Goal: Check status

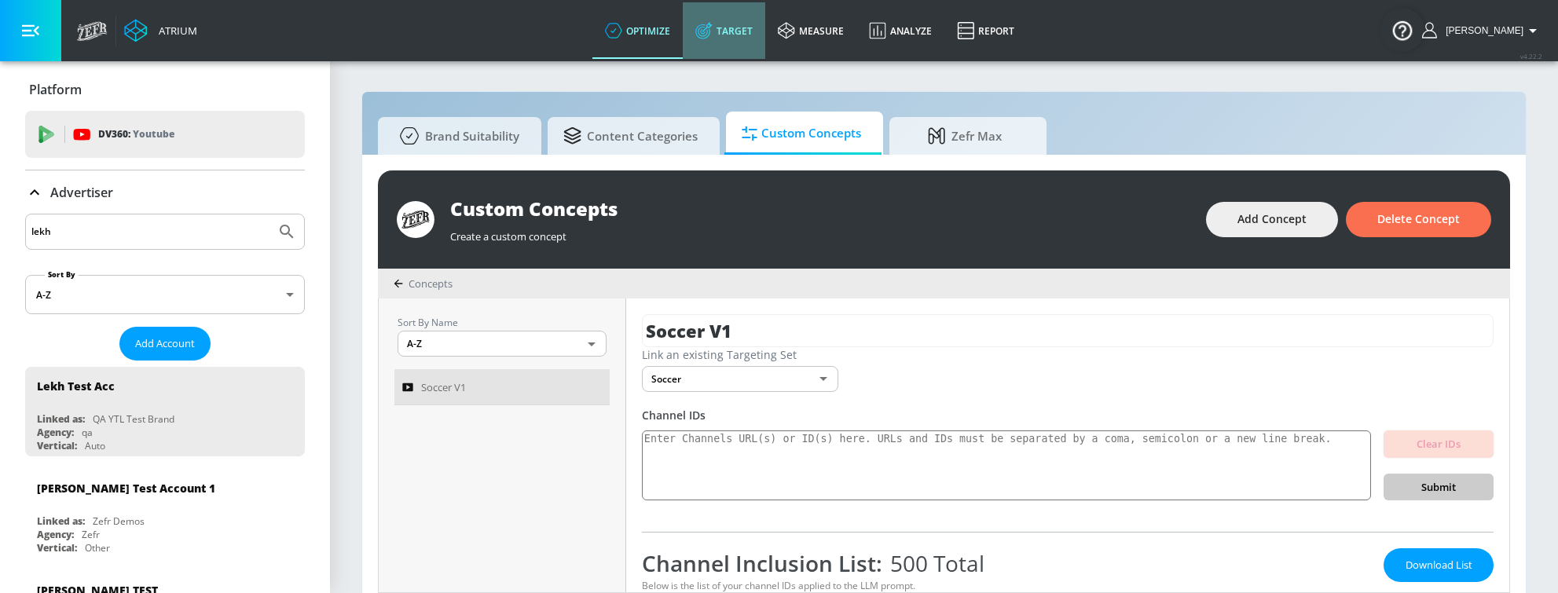
click at [759, 28] on link "Target" at bounding box center [724, 30] width 83 height 57
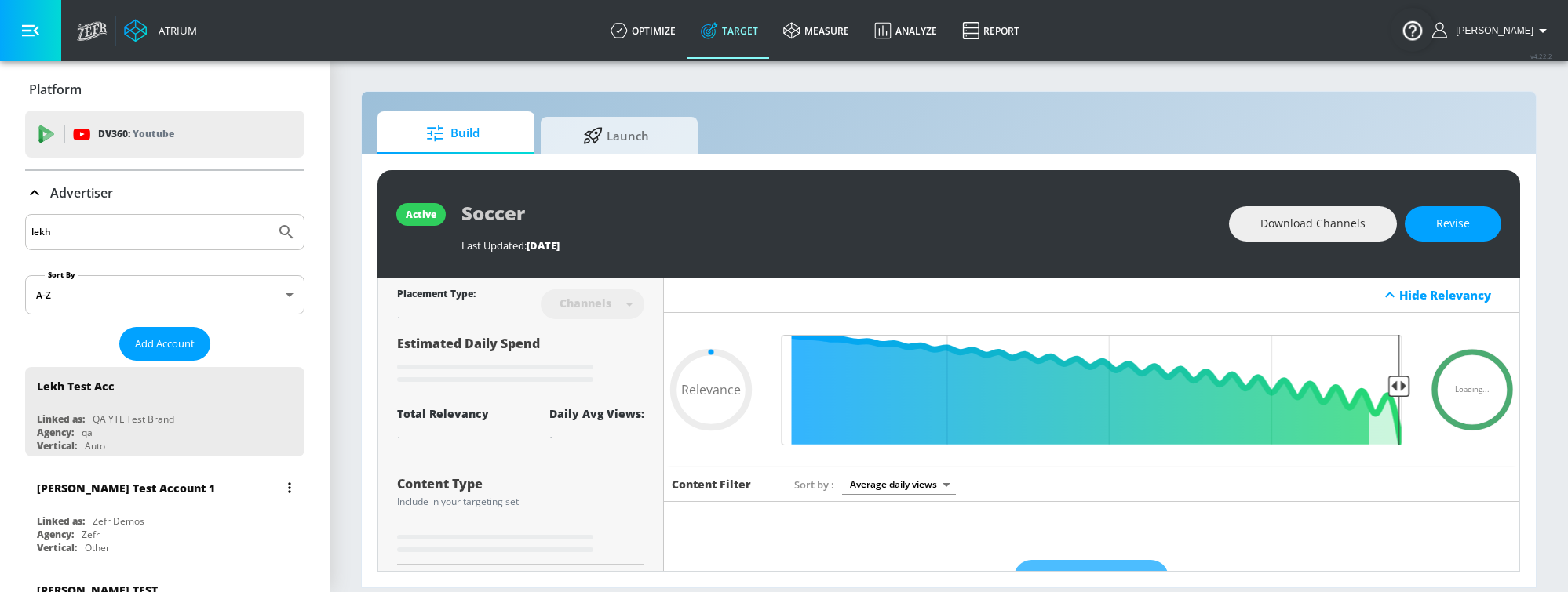
type input "0.7"
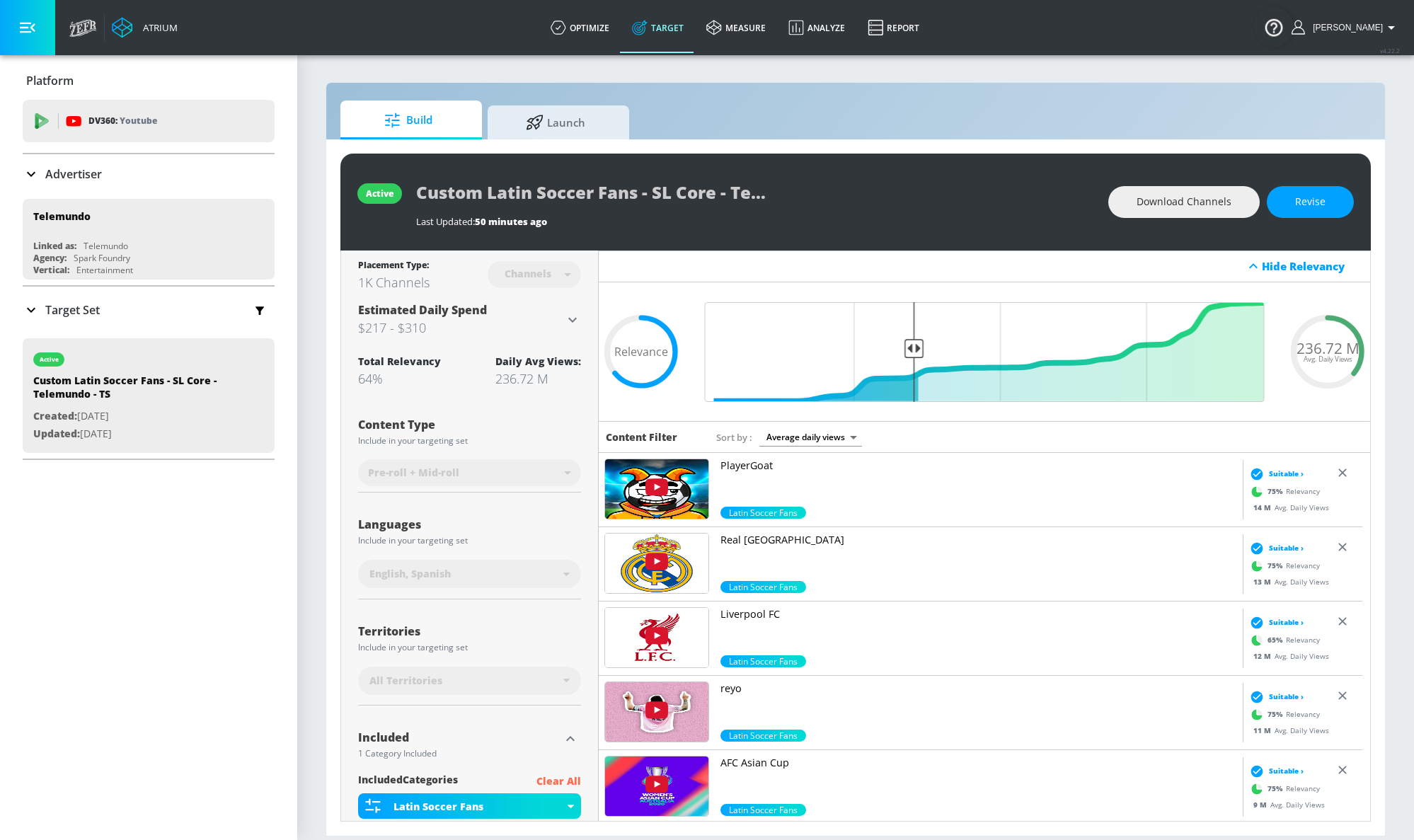
click at [739, 220] on div "Last Updated: 50 minutes ago" at bounding box center [755, 221] width 678 height 13
